Goal: Check status: Check status

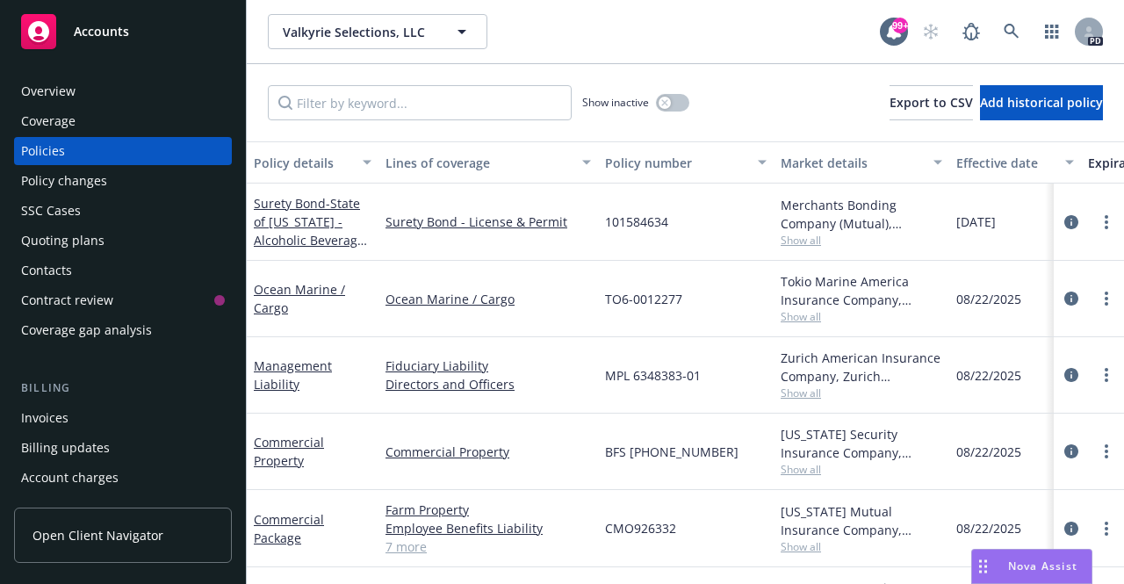
click at [112, 29] on span "Accounts" at bounding box center [101, 32] width 55 height 14
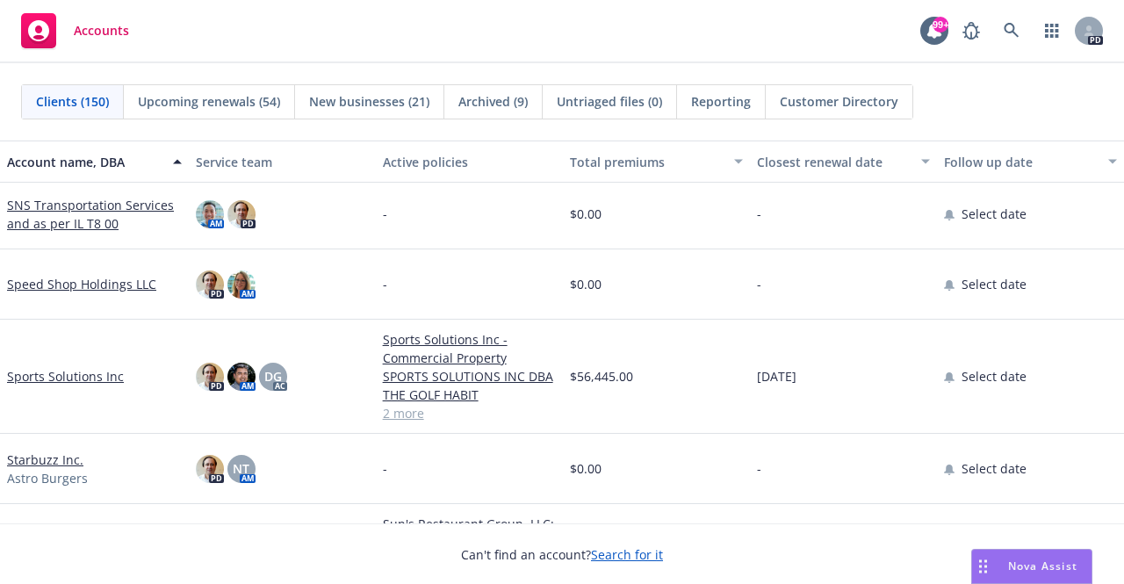
scroll to position [8694, 0]
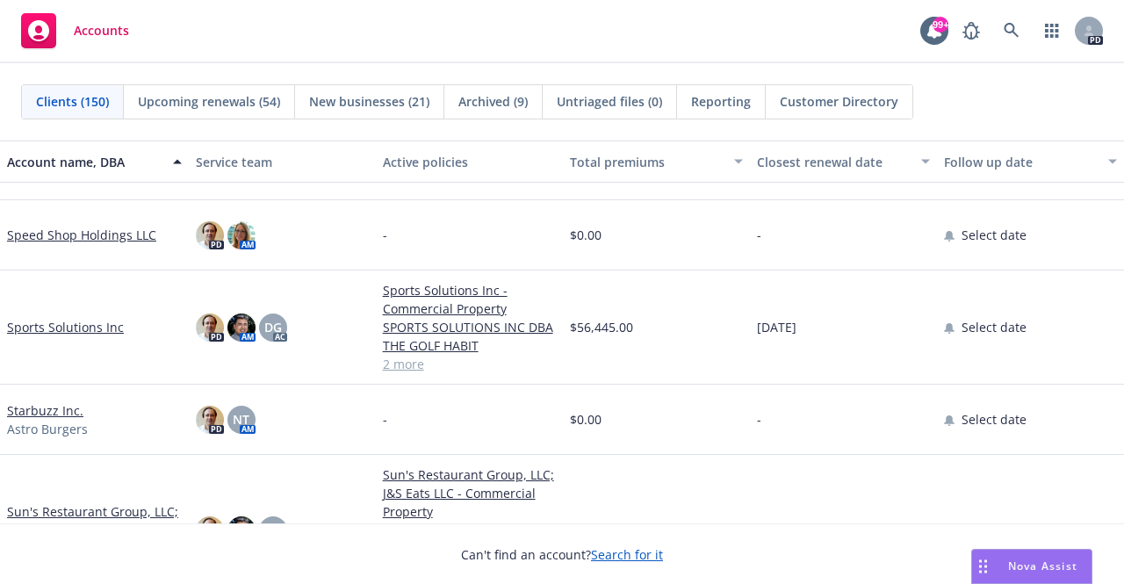
click at [70, 323] on link "Sports Solutions Inc" at bounding box center [65, 327] width 117 height 18
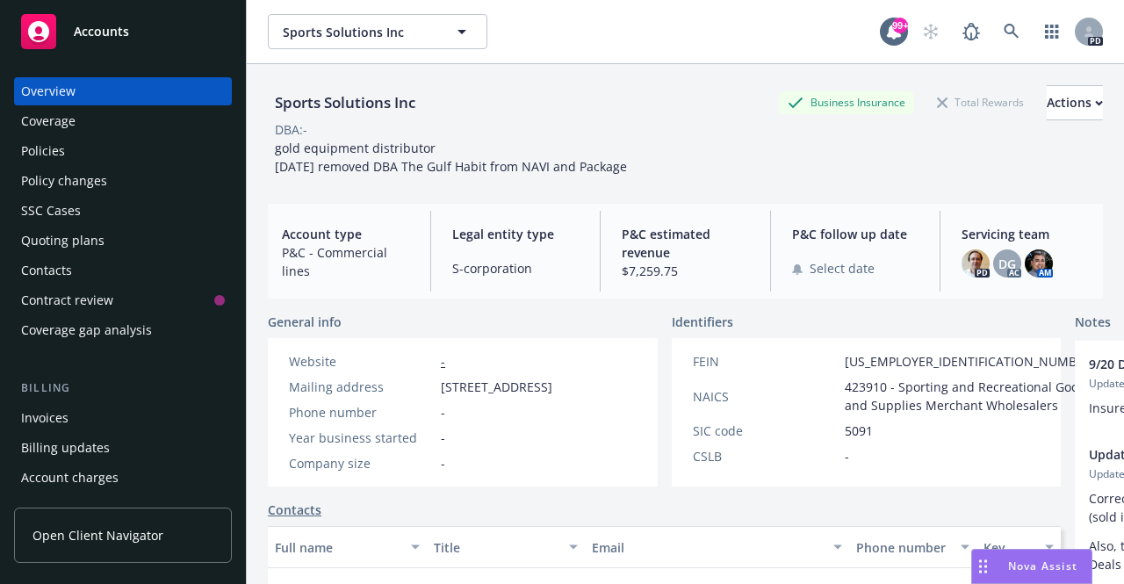
click at [49, 188] on div "Policy changes" at bounding box center [64, 181] width 86 height 28
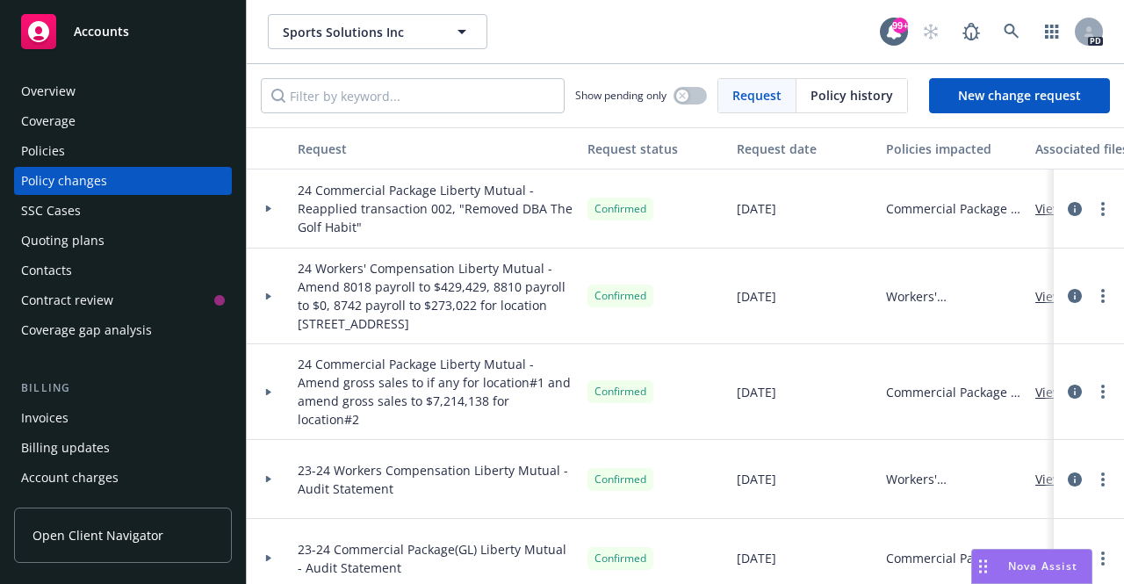
click at [60, 124] on div "Coverage" at bounding box center [48, 121] width 54 height 28
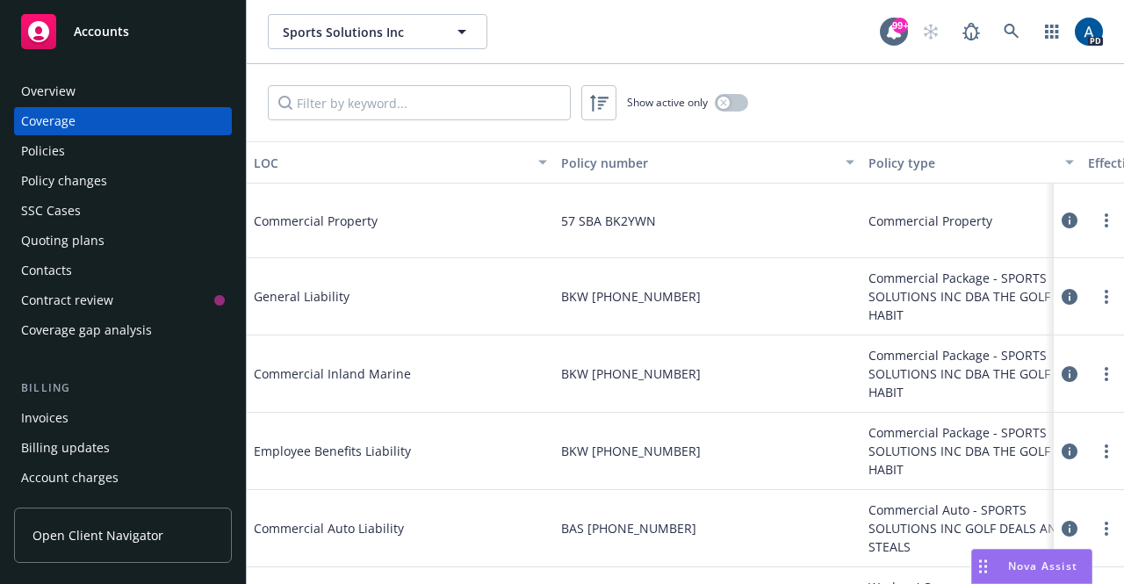
click at [54, 152] on div "Policies" at bounding box center [43, 151] width 44 height 28
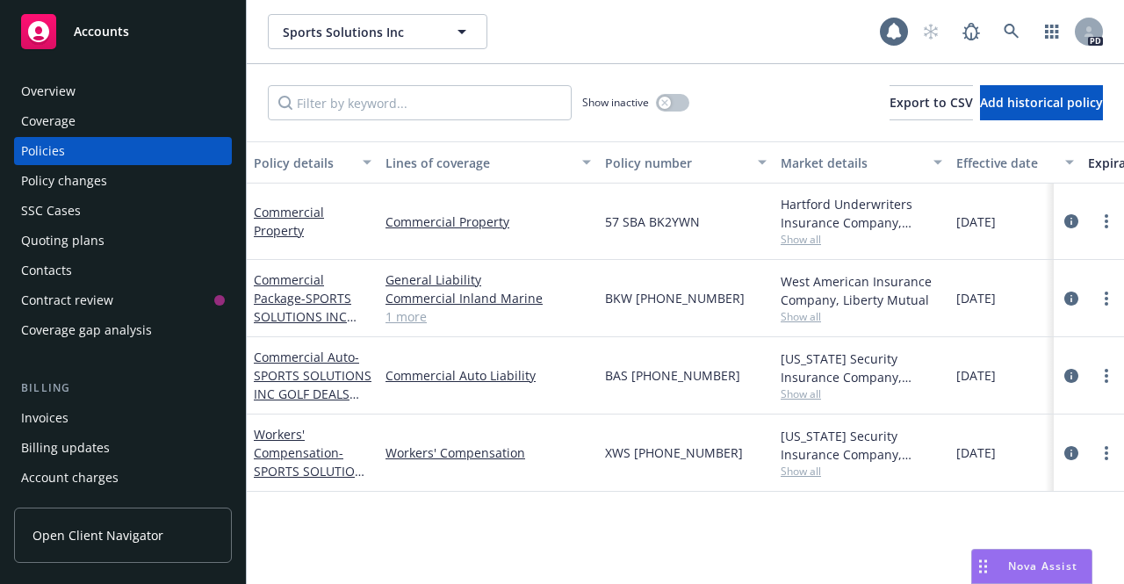
click at [61, 88] on div "Overview" at bounding box center [48, 91] width 54 height 28
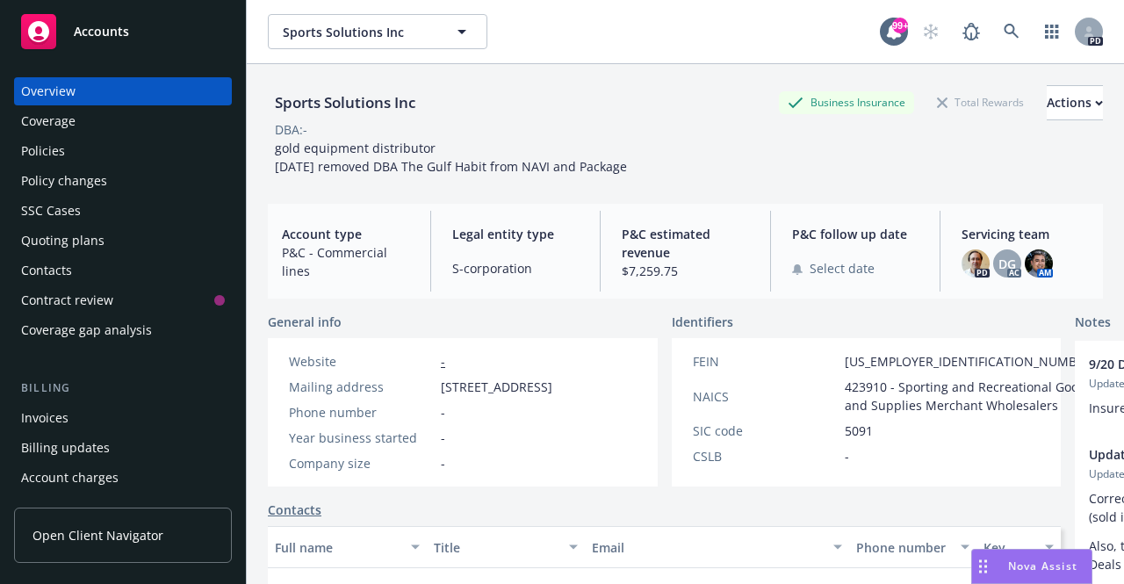
click at [109, 25] on span "Accounts" at bounding box center [101, 32] width 55 height 14
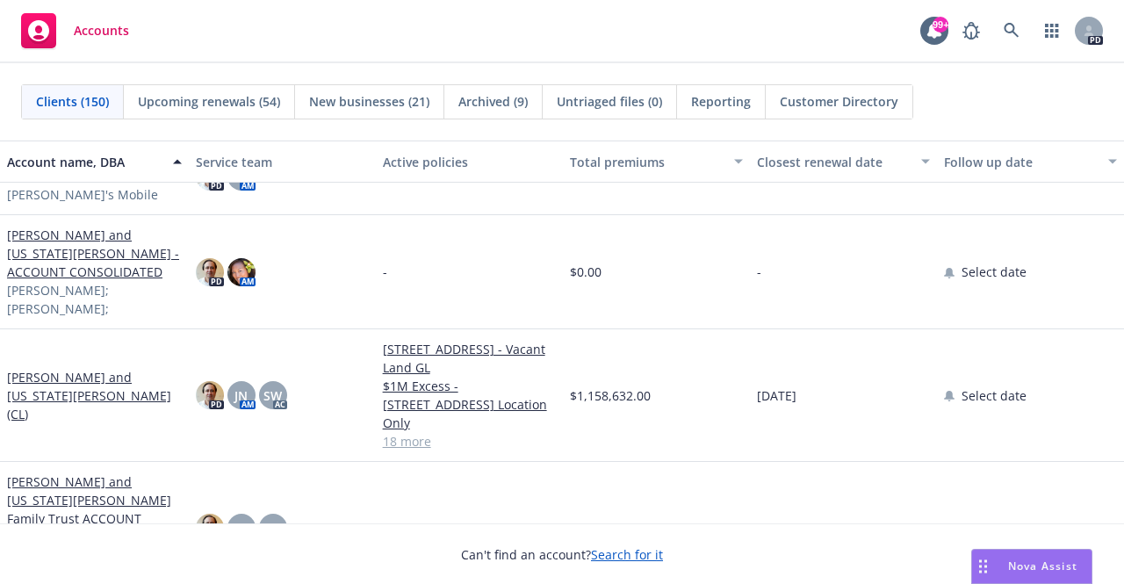
scroll to position [6850, 0]
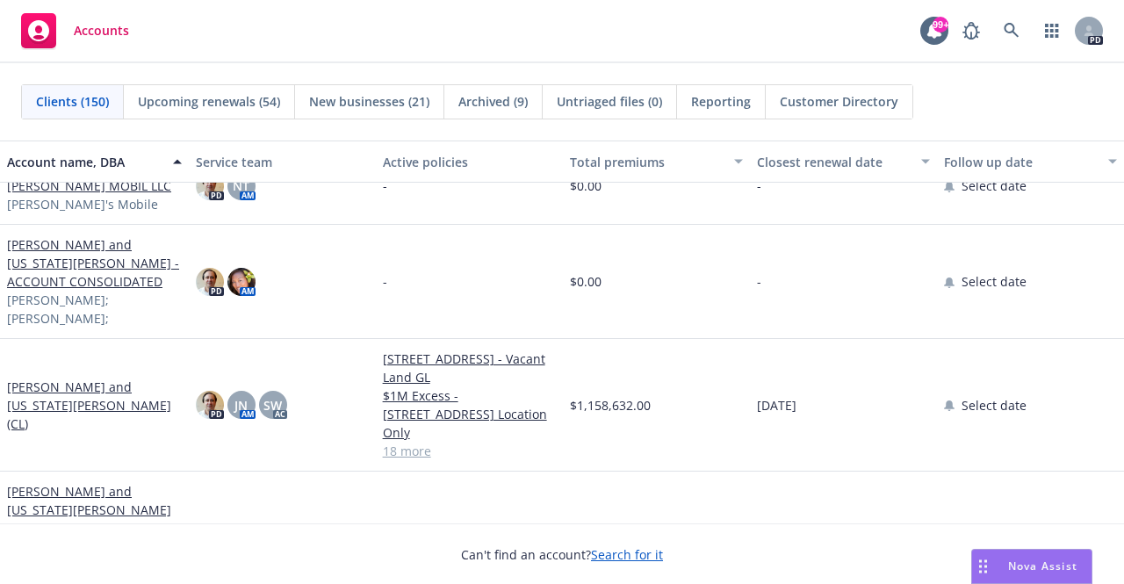
click at [73, 412] on link "[PERSON_NAME] and [US_STATE][PERSON_NAME] (CL)" at bounding box center [94, 405] width 175 height 55
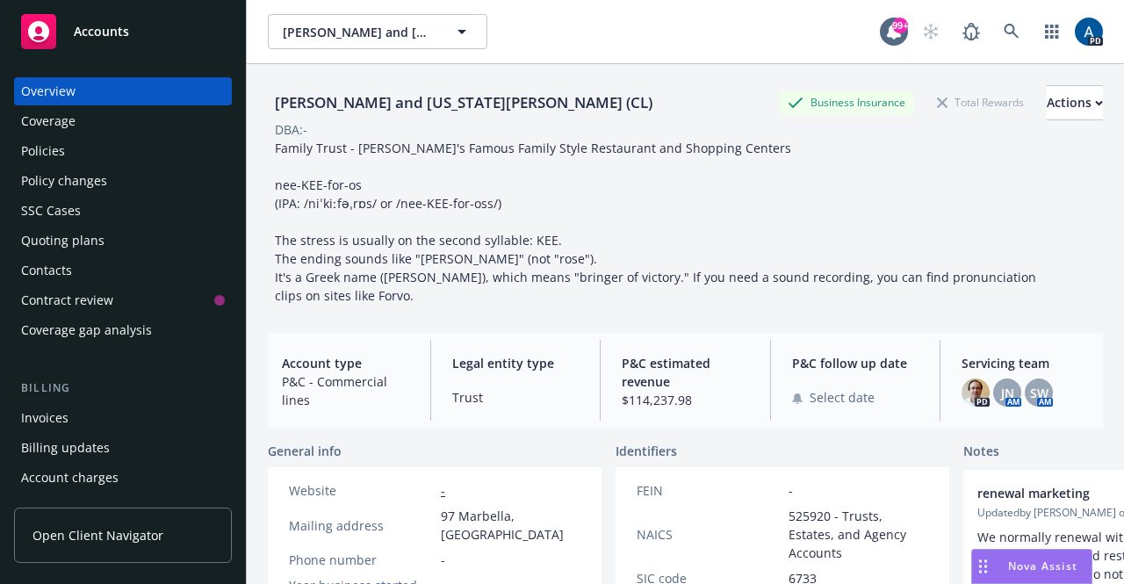
click at [87, 154] on div "Policies" at bounding box center [123, 151] width 204 height 28
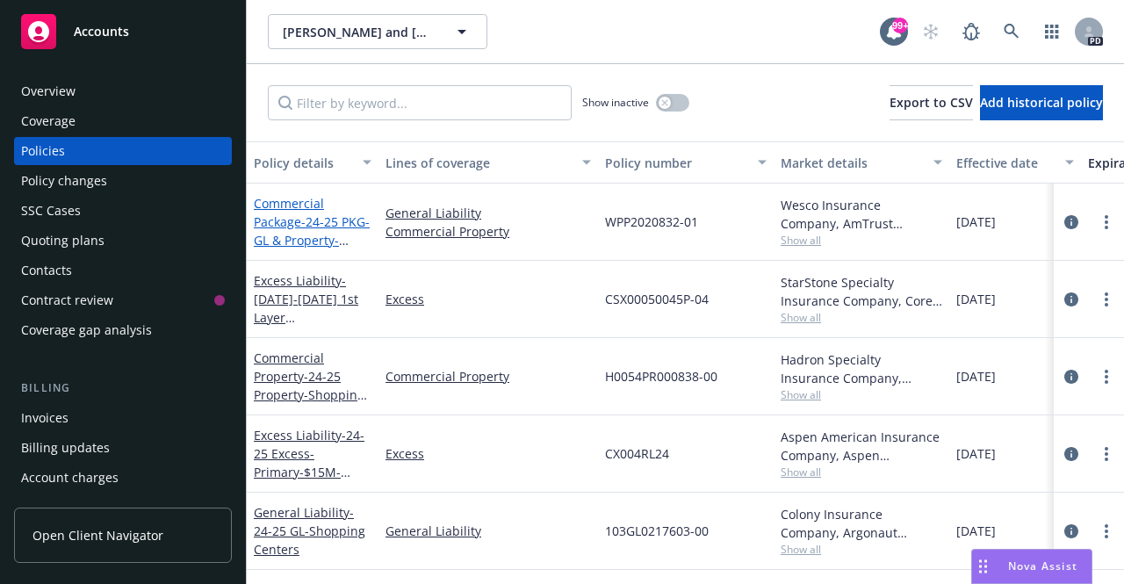
click at [311, 217] on span "- 24-25 PKG-GL & Property-[PERSON_NAME]'s Family Restaurants" at bounding box center [312, 249] width 116 height 72
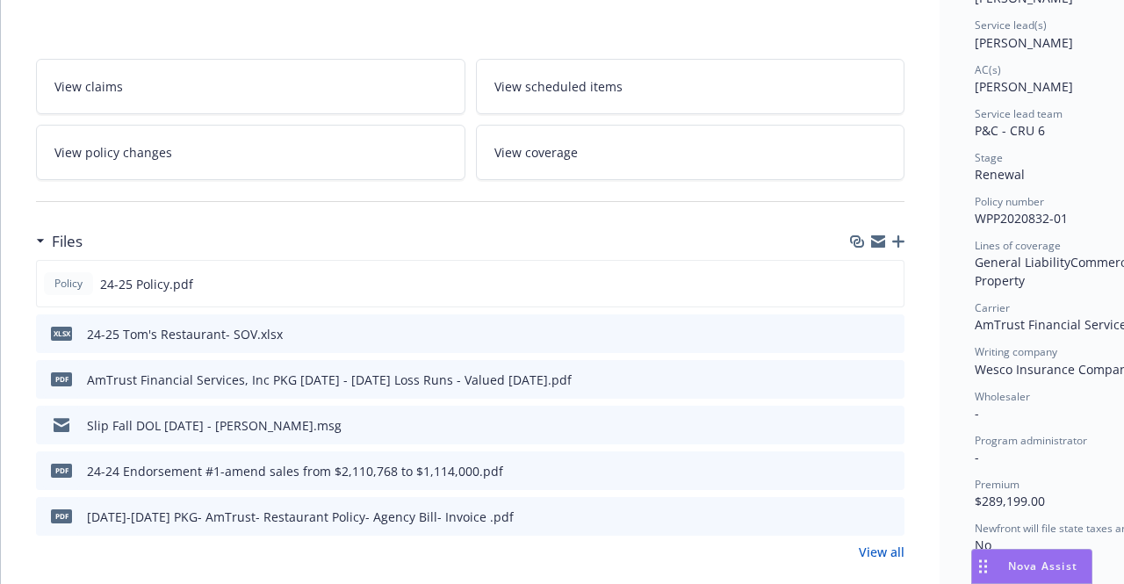
scroll to position [263, 0]
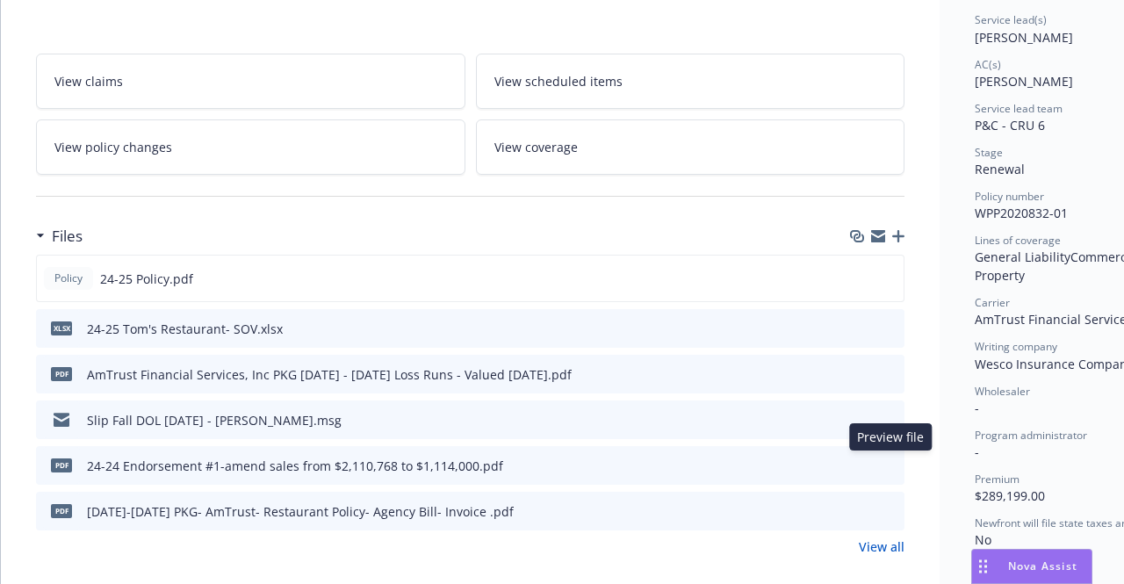
click at [888, 460] on icon "preview file" at bounding box center [888, 464] width 16 height 12
click at [885, 274] on icon "preview file" at bounding box center [887, 277] width 16 height 12
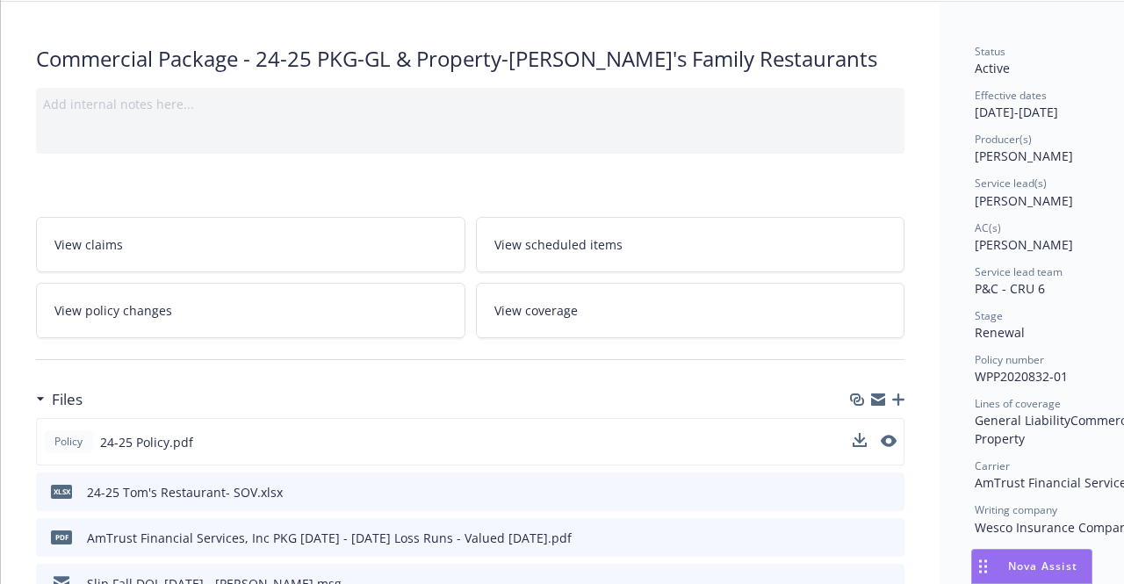
scroll to position [0, 0]
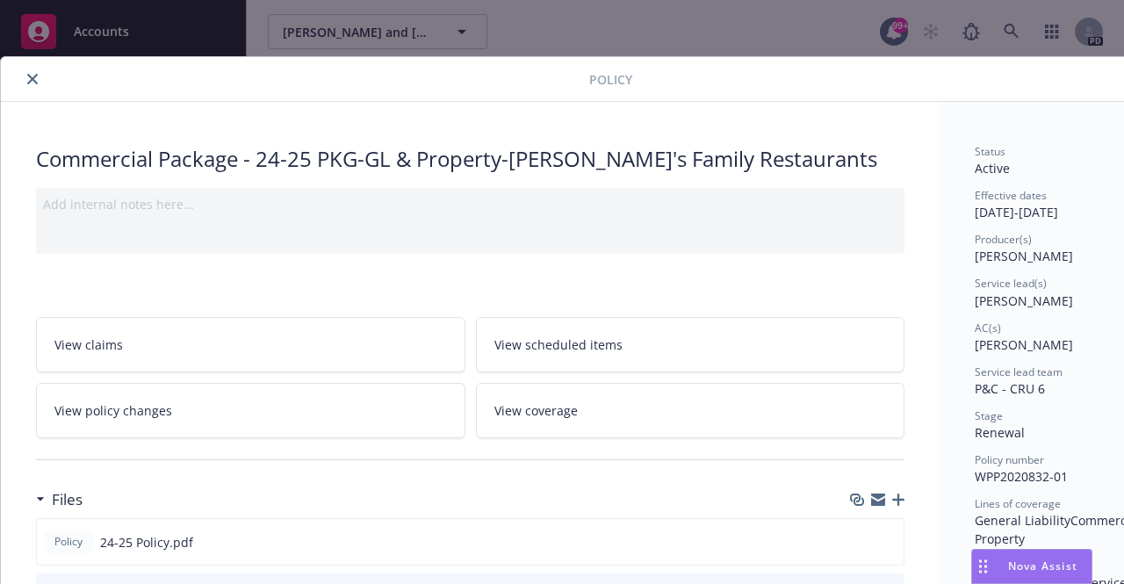
click at [30, 74] on icon "close" at bounding box center [32, 79] width 11 height 11
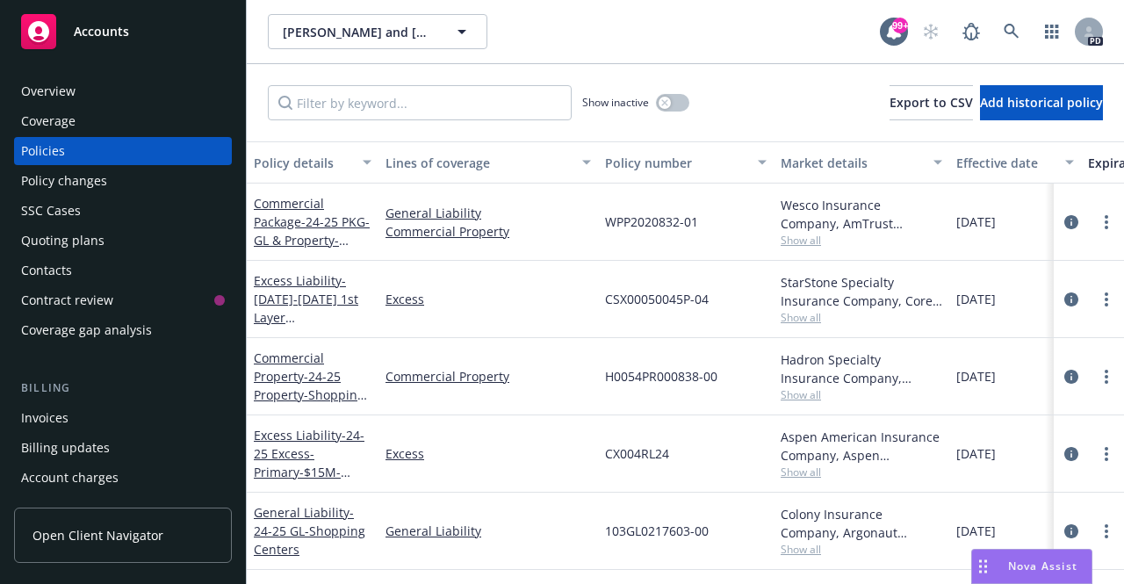
click at [124, 32] on span "Accounts" at bounding box center [101, 32] width 55 height 14
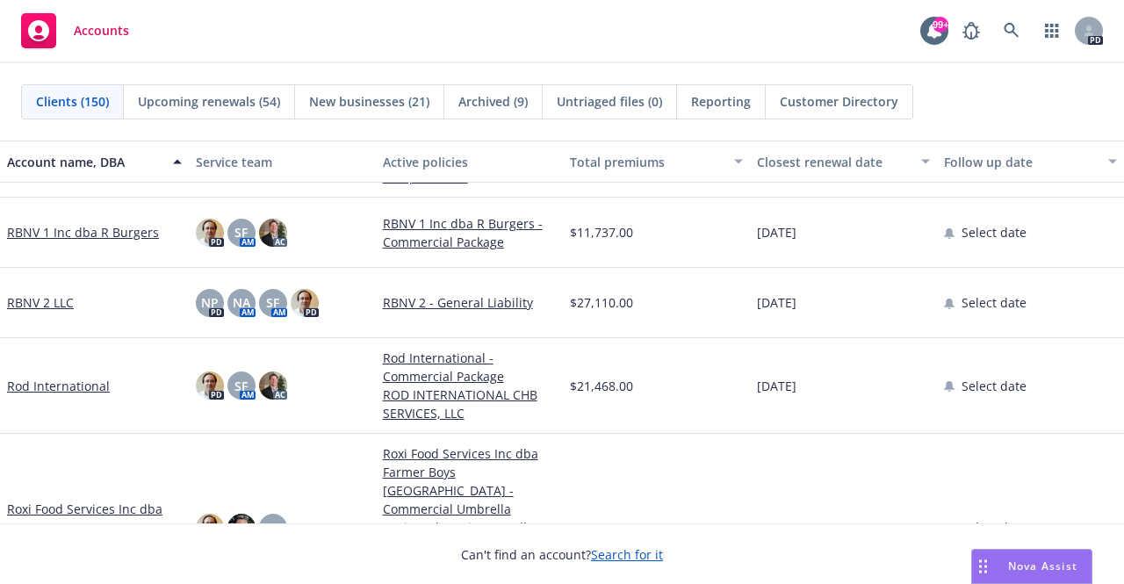
scroll to position [8079, 0]
